Goal: Find specific page/section: Find specific page/section

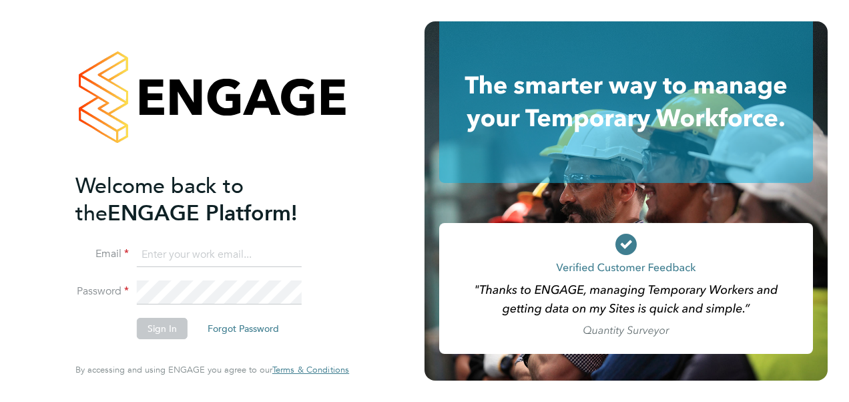
type input "juan.londono@exploreltd.com"
click at [164, 325] on button "Sign In" at bounding box center [162, 328] width 51 height 21
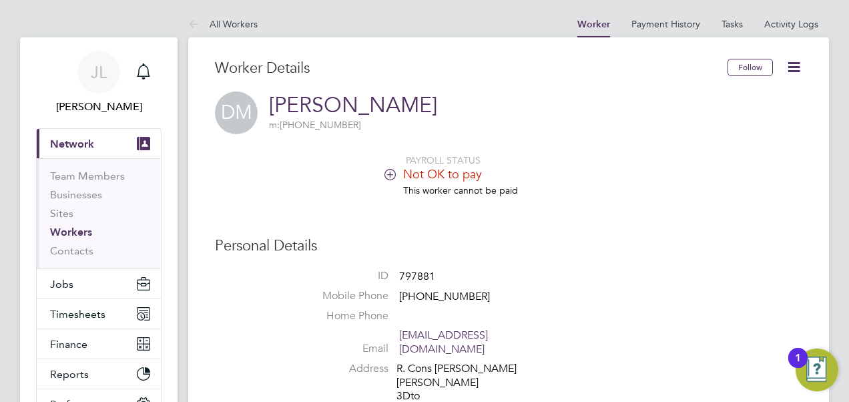
drag, startPoint x: 246, startPoint y: 25, endPoint x: 260, endPoint y: 35, distance: 17.8
click at [246, 25] on link "All Workers" at bounding box center [222, 24] width 69 height 12
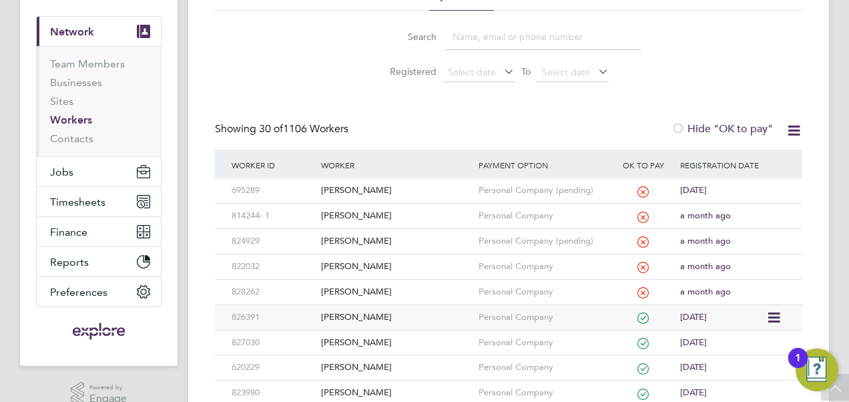
scroll to position [133, 0]
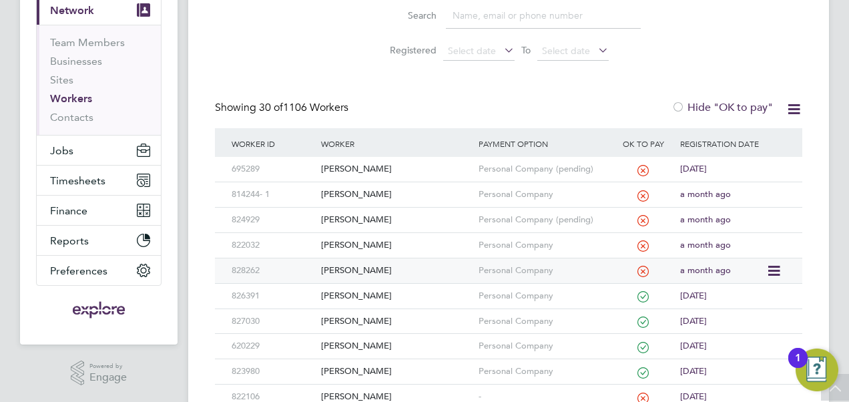
click at [406, 271] on div "[PERSON_NAME]" at bounding box center [396, 270] width 157 height 25
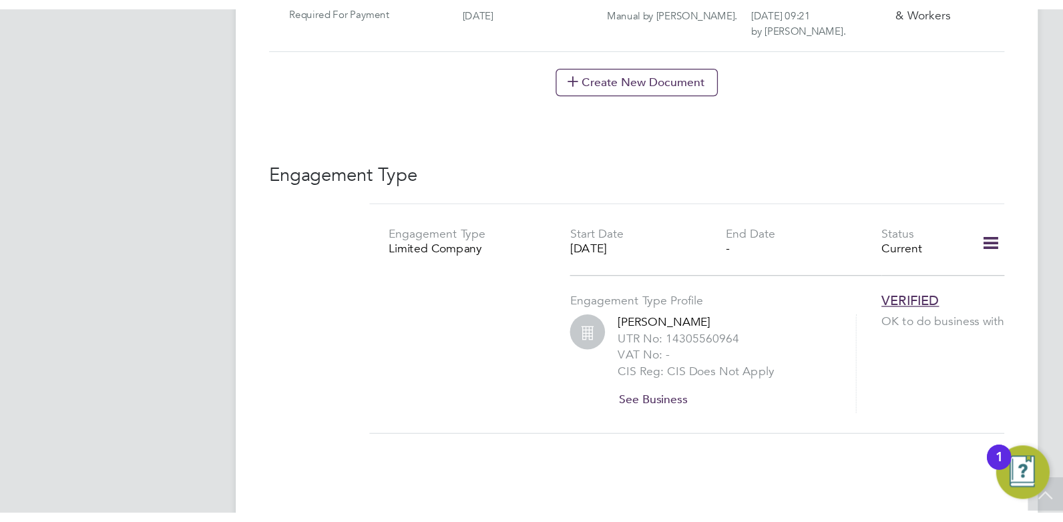
scroll to position [1268, 0]
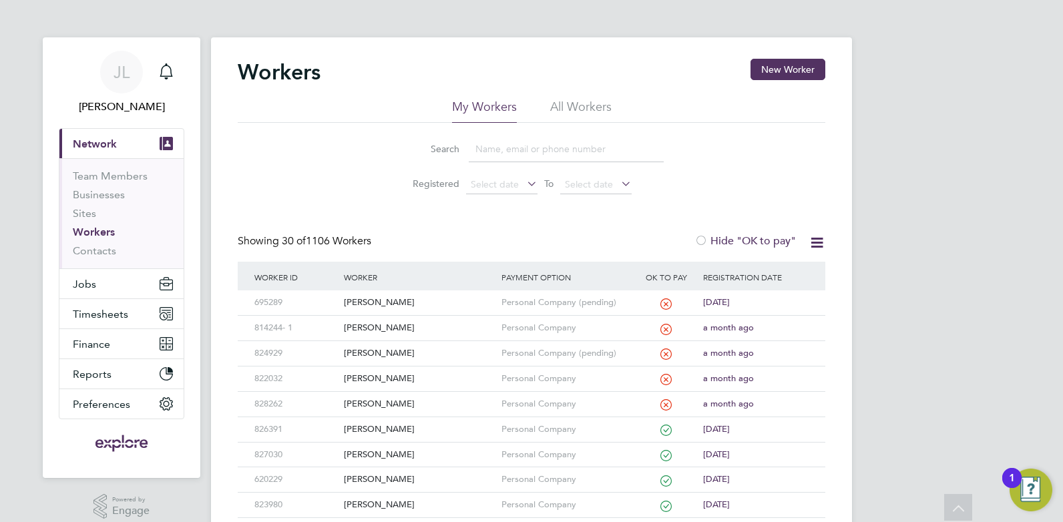
scroll to position [129, 0]
